Goal: Navigation & Orientation: Find specific page/section

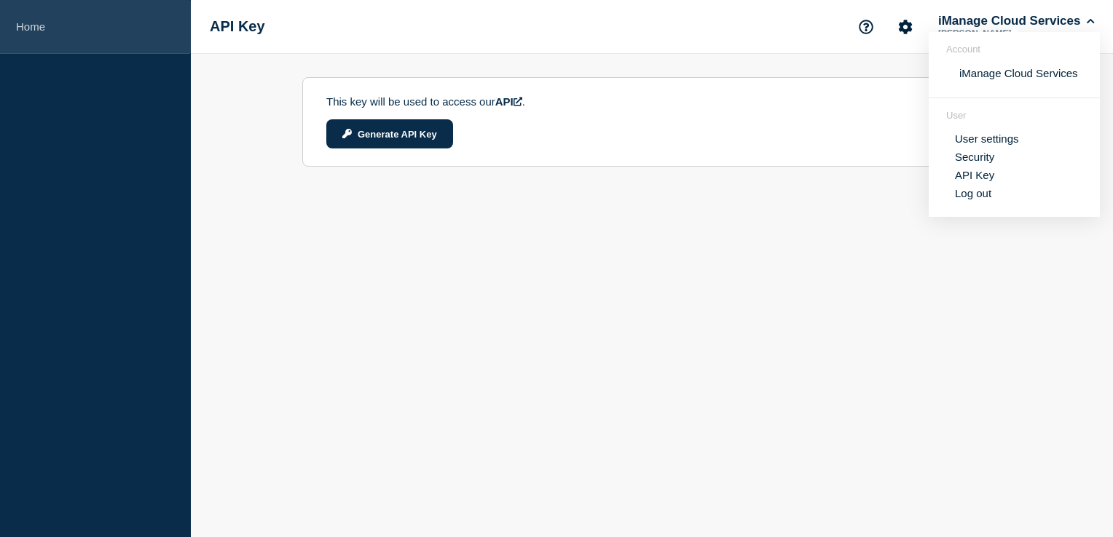
click at [36, 23] on link "Home" at bounding box center [95, 27] width 191 height 54
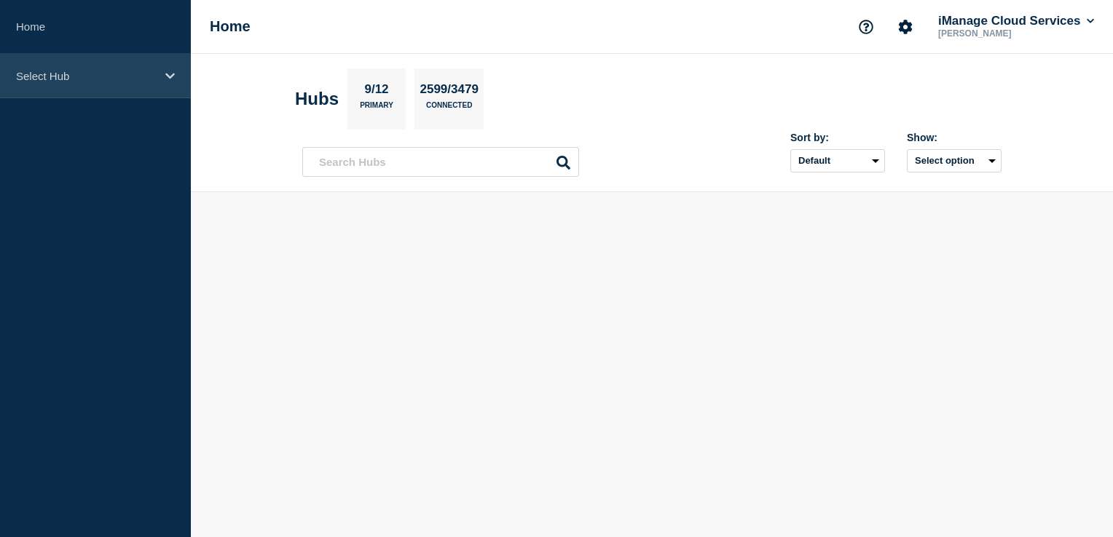
click at [153, 73] on p "Select Hub" at bounding box center [86, 76] width 140 height 12
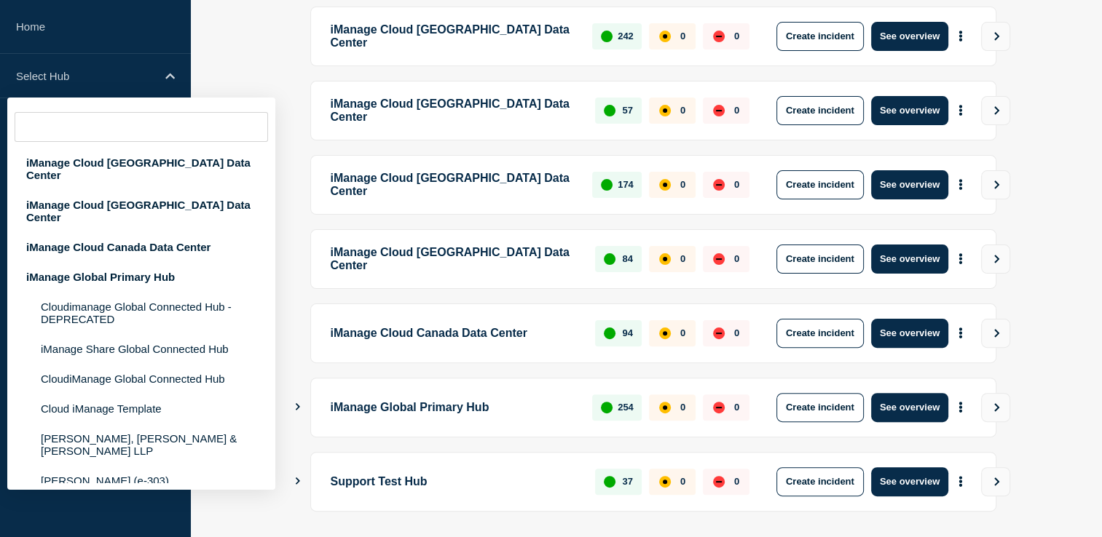
scroll to position [364, 0]
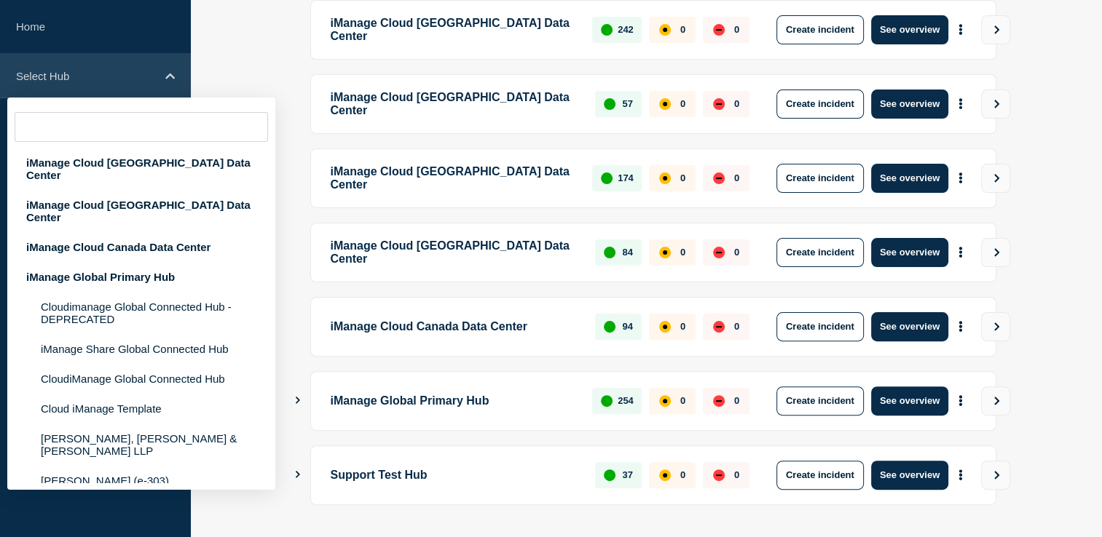
click at [156, 77] on div "Select Hub" at bounding box center [95, 76] width 191 height 44
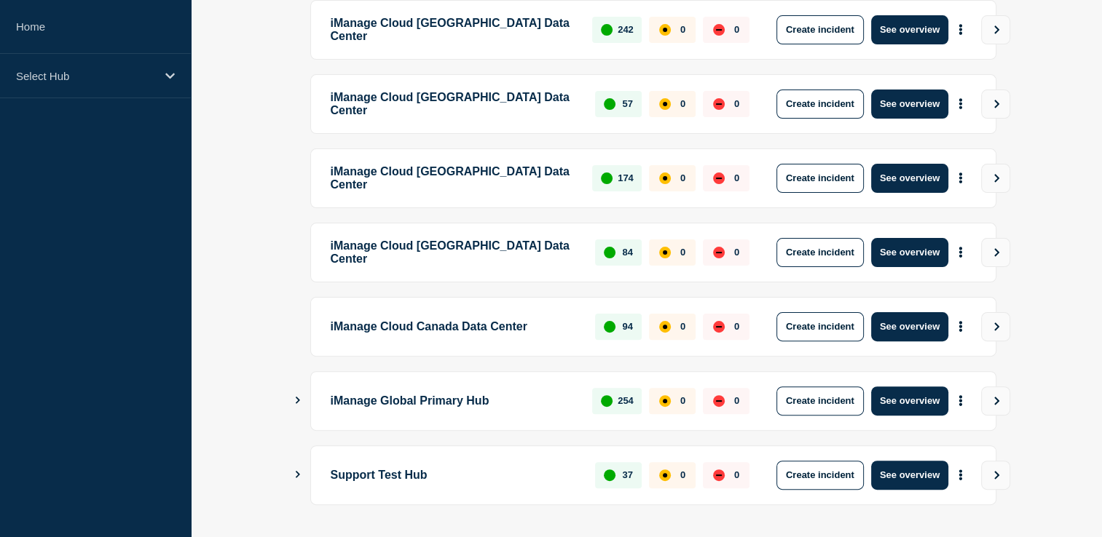
scroll to position [73, 0]
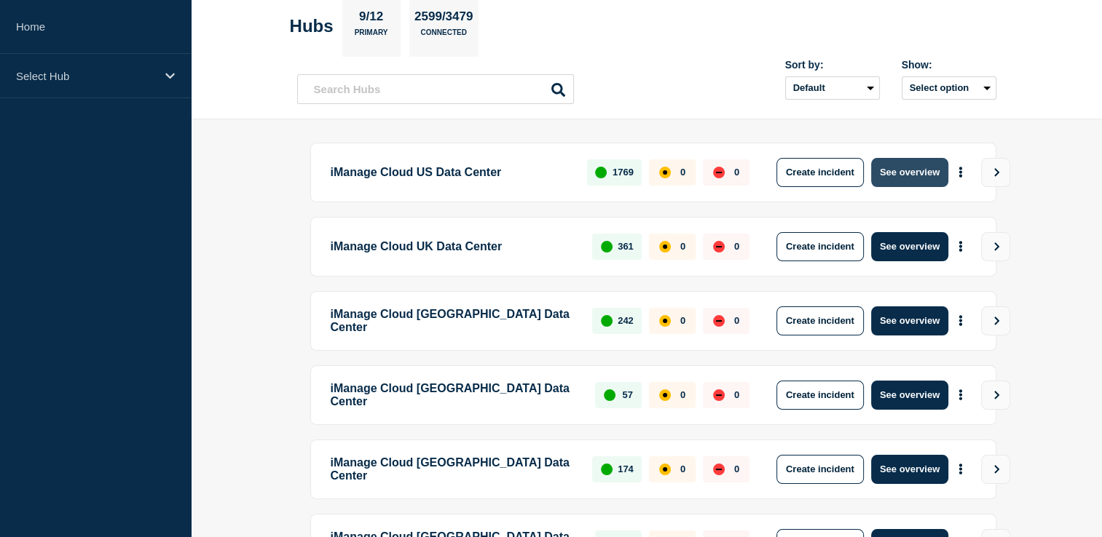
click at [920, 174] on button "See overview" at bounding box center [909, 172] width 77 height 29
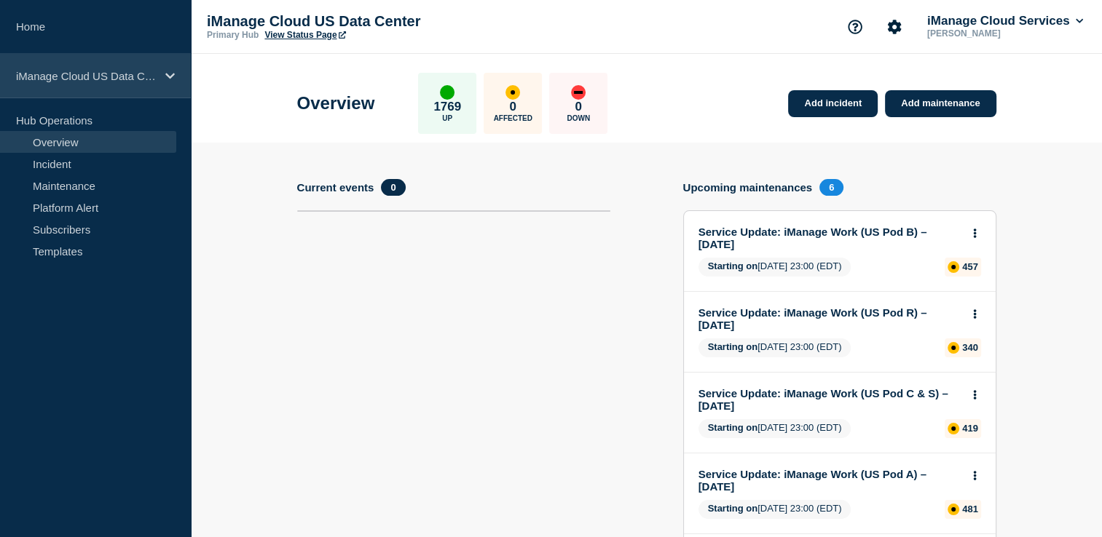
click at [90, 70] on p "iManage Cloud US Data Center" at bounding box center [86, 76] width 140 height 12
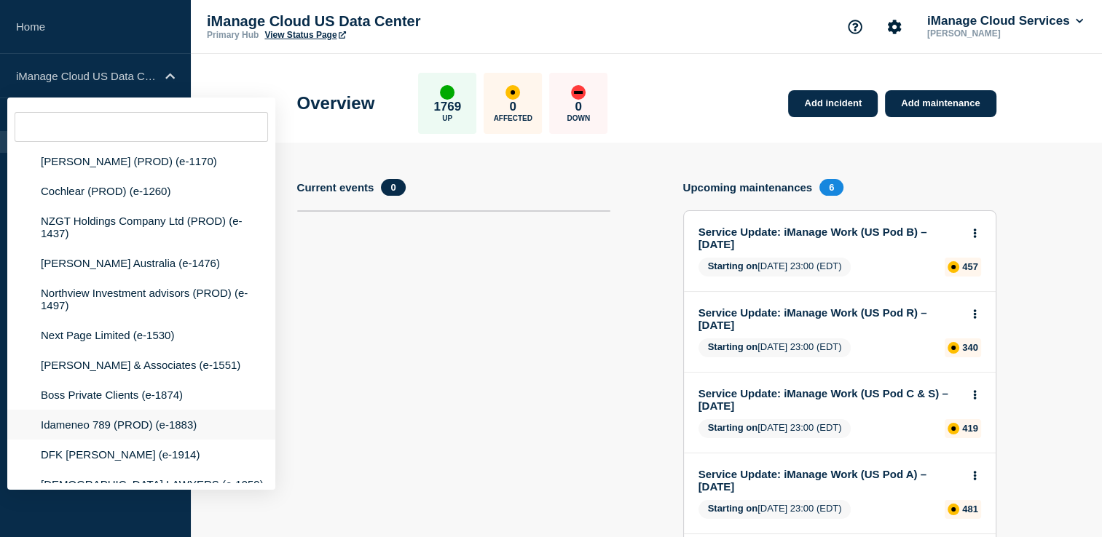
scroll to position [1019, 0]
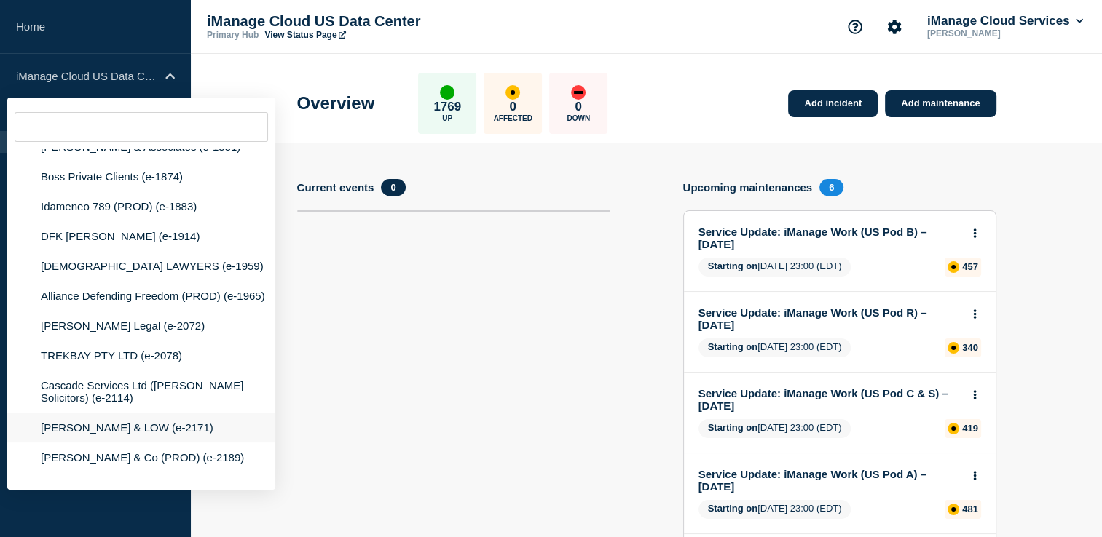
click at [104, 413] on li "ADNAN SUNDRA & LOW (e-2171)" at bounding box center [141, 428] width 268 height 30
